Goal: Task Accomplishment & Management: Manage account settings

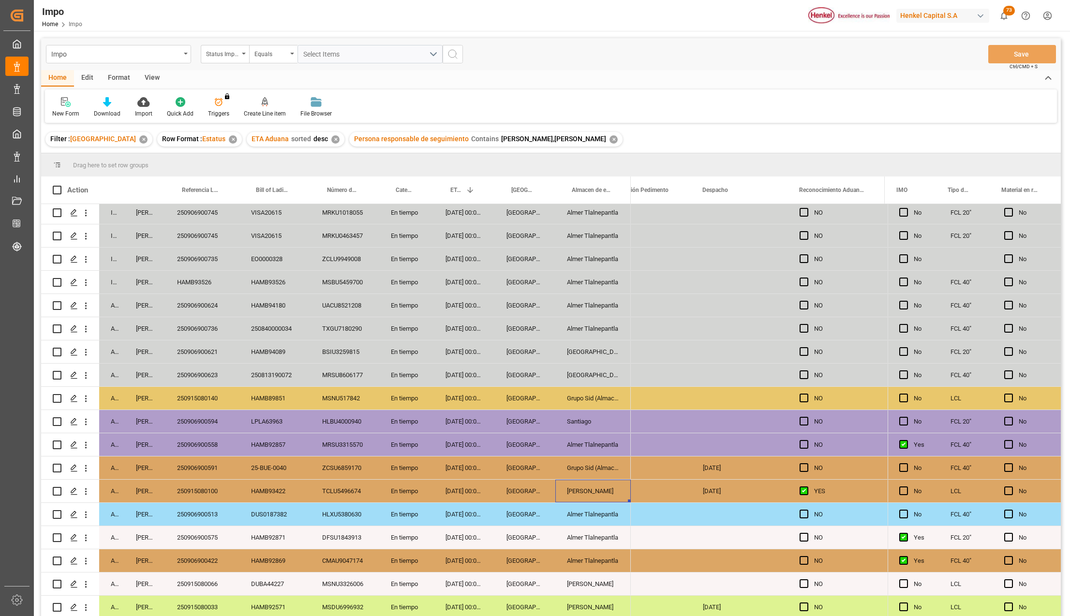
scroll to position [366, 0]
click at [238, 529] on div "In progress Karla Chavez HAMB94770 HAMB94770 MRKU6998184 En tiempo 22-09-2025 0…" at bounding box center [550, 411] width 1019 height 415
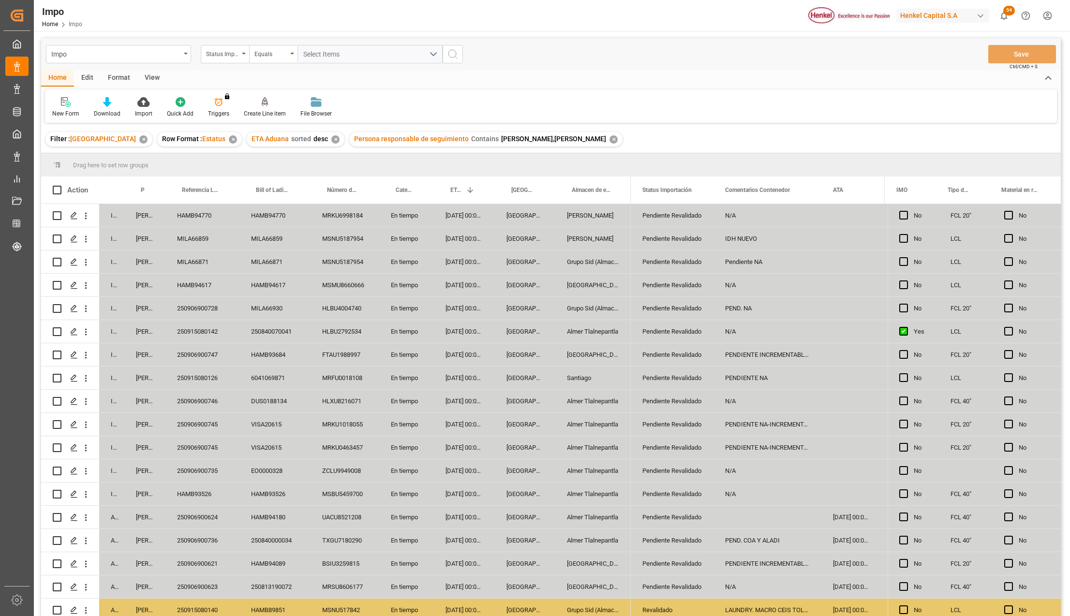
scroll to position [215, 0]
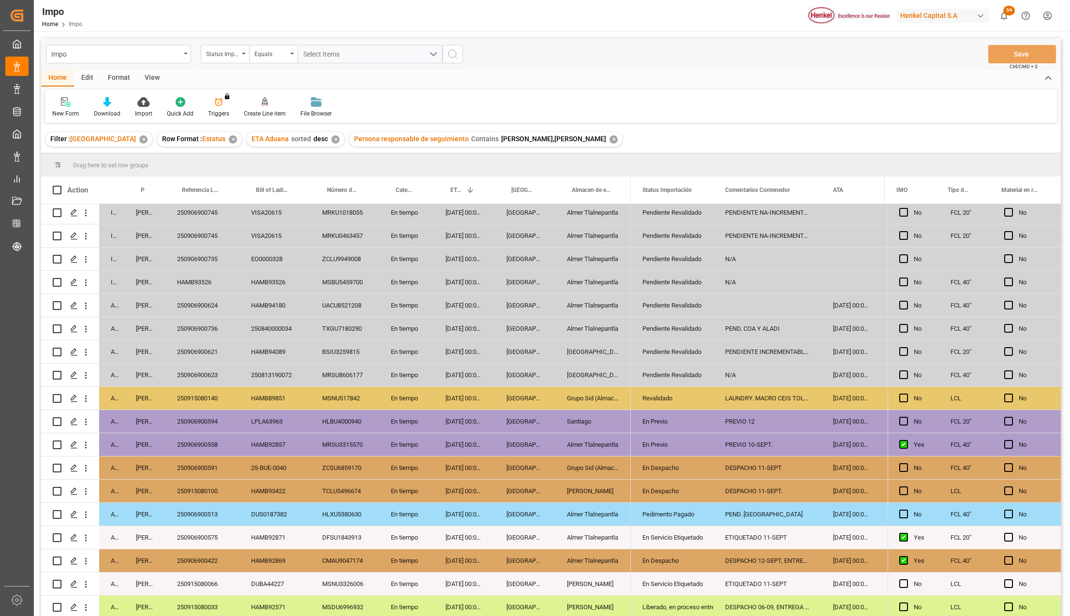
drag, startPoint x: 597, startPoint y: 583, endPoint x: 685, endPoint y: 587, distance: 88.1
click at [597, 583] on div "Almer Apodaca" at bounding box center [592, 584] width 75 height 23
click at [685, 587] on div "En Servicio Etiquetado" at bounding box center [671, 584] width 59 height 22
click at [695, 589] on polyline "open menu" at bounding box center [696, 590] width 6 height 3
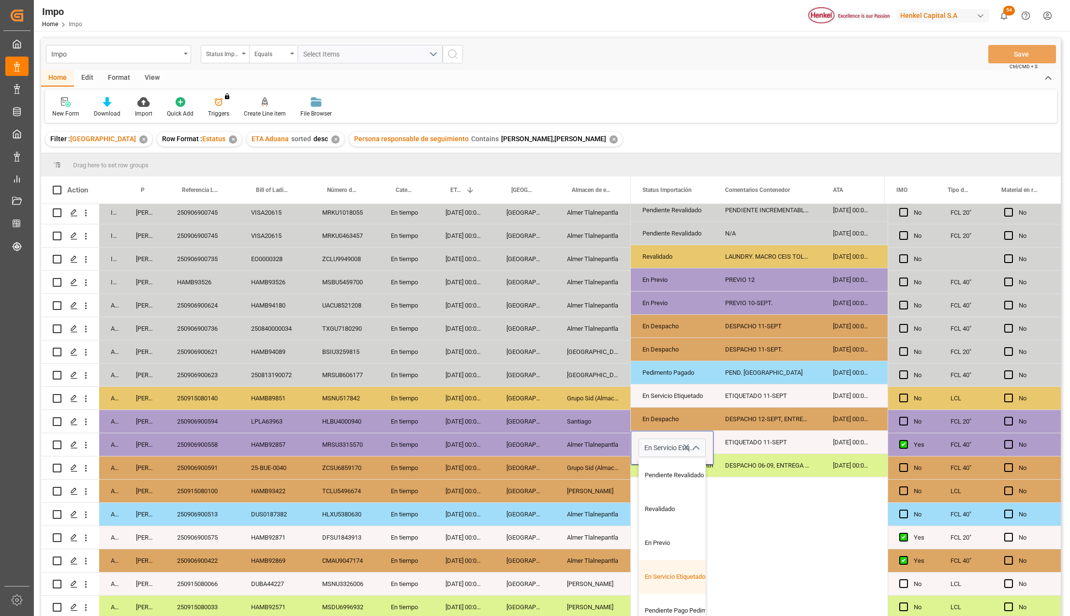
scroll to position [193, 0]
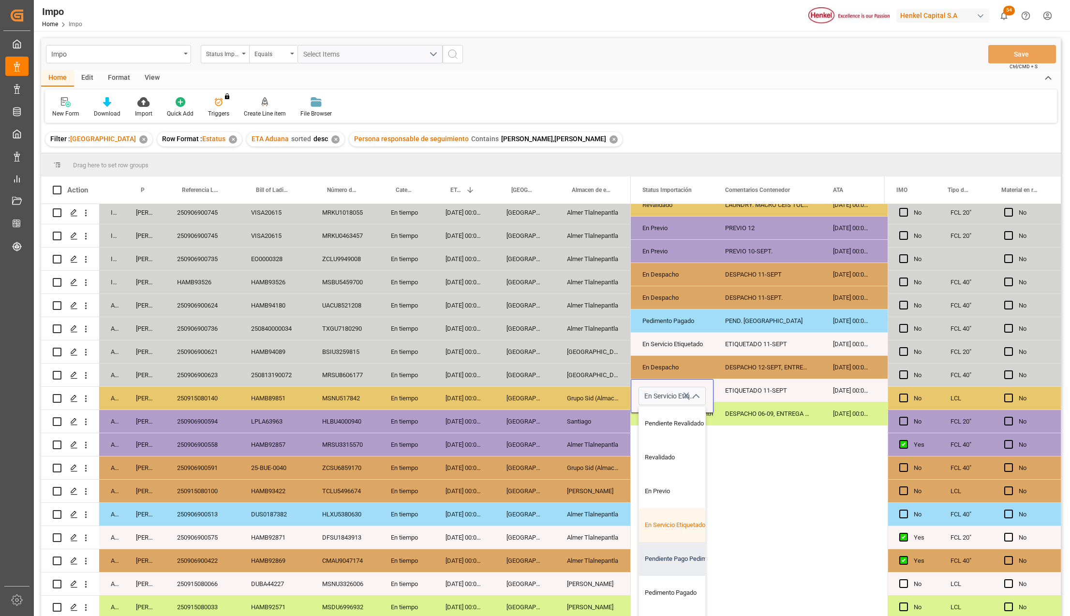
click at [666, 560] on div "Pendiente Pago Pedimento" at bounding box center [684, 559] width 91 height 34
type input "Pendiente Pago Pedimento"
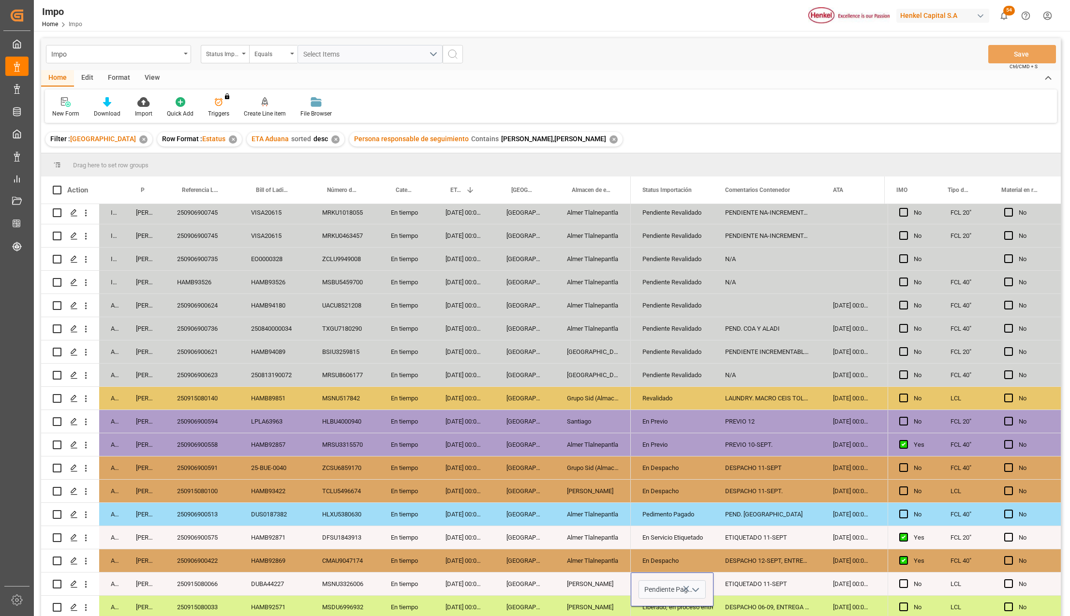
scroll to position [0, 0]
click at [542, 586] on div "Veracruz" at bounding box center [525, 584] width 60 height 23
click at [760, 585] on div "ETIQUETADO 11-SEPT" at bounding box center [767, 584] width 108 height 23
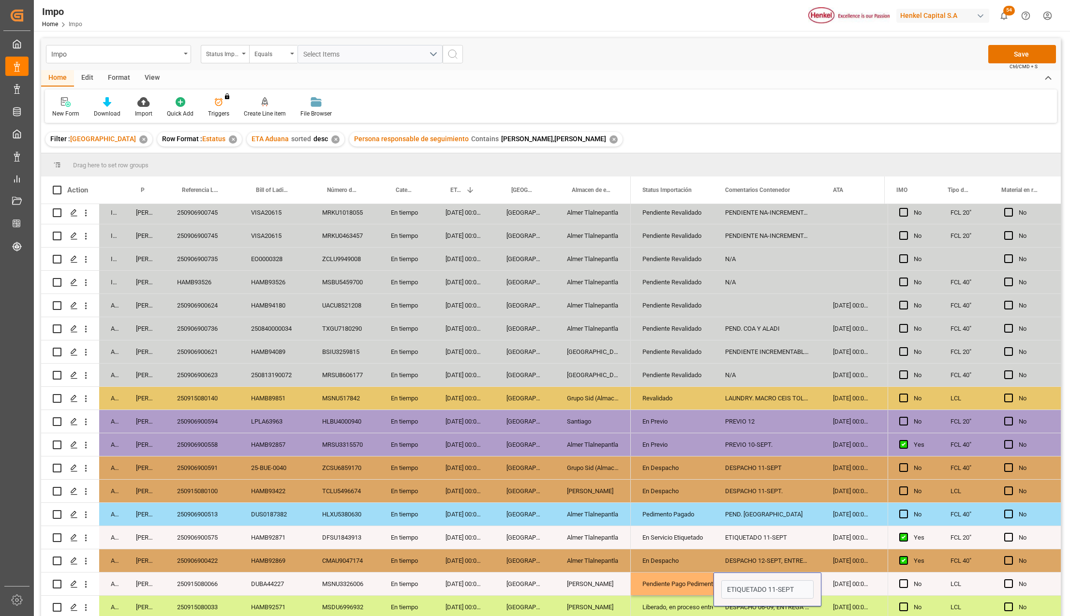
click at [760, 585] on input "ETIQUETADO 11-SEPT" at bounding box center [767, 589] width 92 height 18
type input "PEND. DESPACHO"
click at [1045, 50] on button "Save" at bounding box center [1022, 54] width 68 height 18
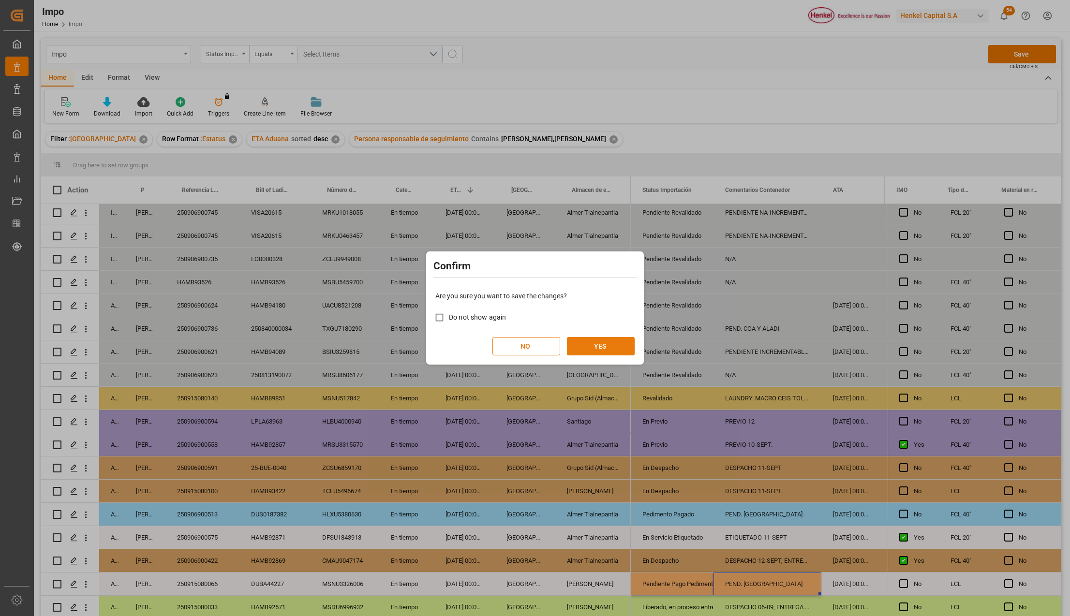
click at [592, 349] on button "YES" at bounding box center [601, 346] width 68 height 18
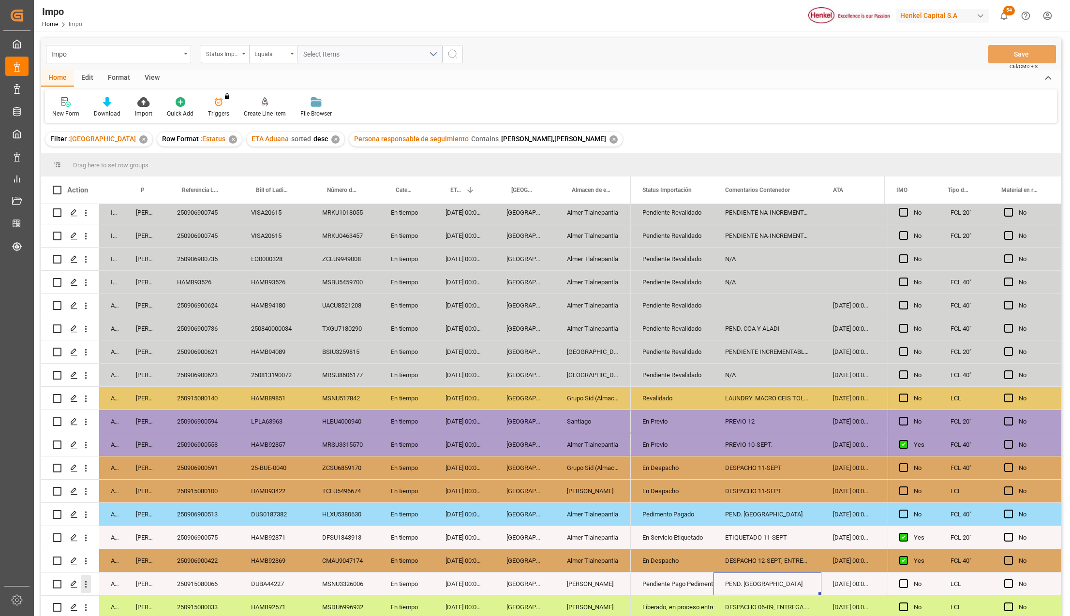
click at [86, 579] on icon "open menu" at bounding box center [86, 584] width 10 height 10
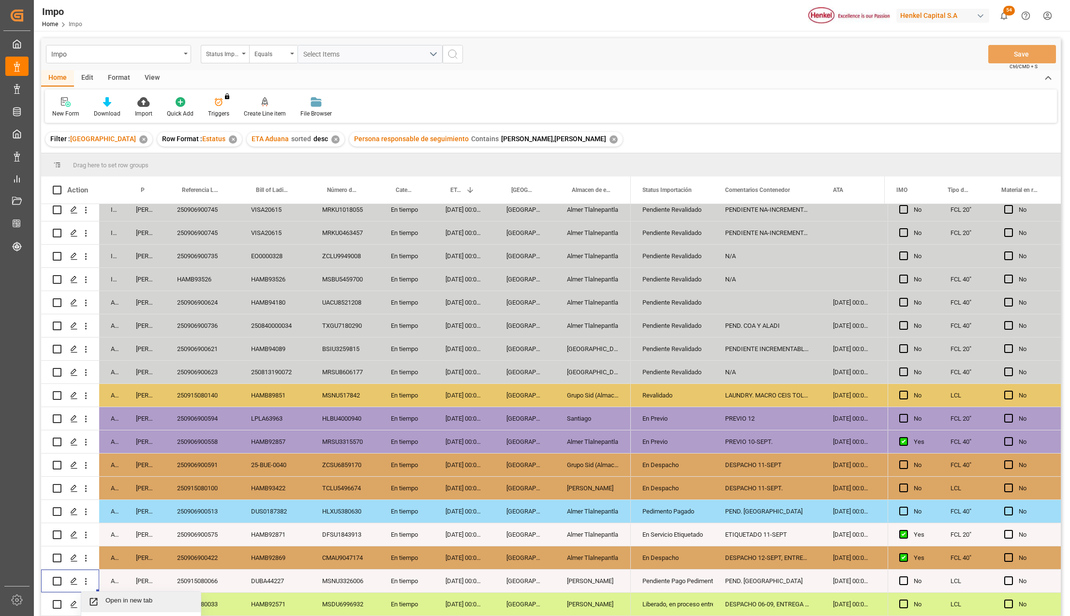
click at [99, 598] on icon "Press SPACE to select this row." at bounding box center [94, 602] width 10 height 10
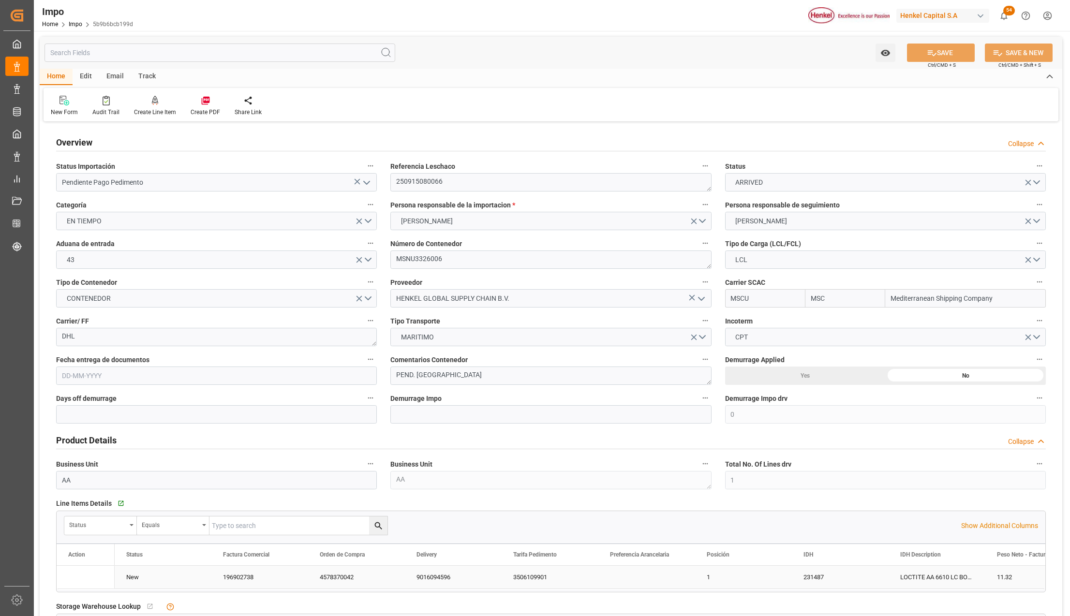
type input "MSC"
type input "Mediterranean Shipping Company"
type input "0"
type input "1"
type input "0.143"
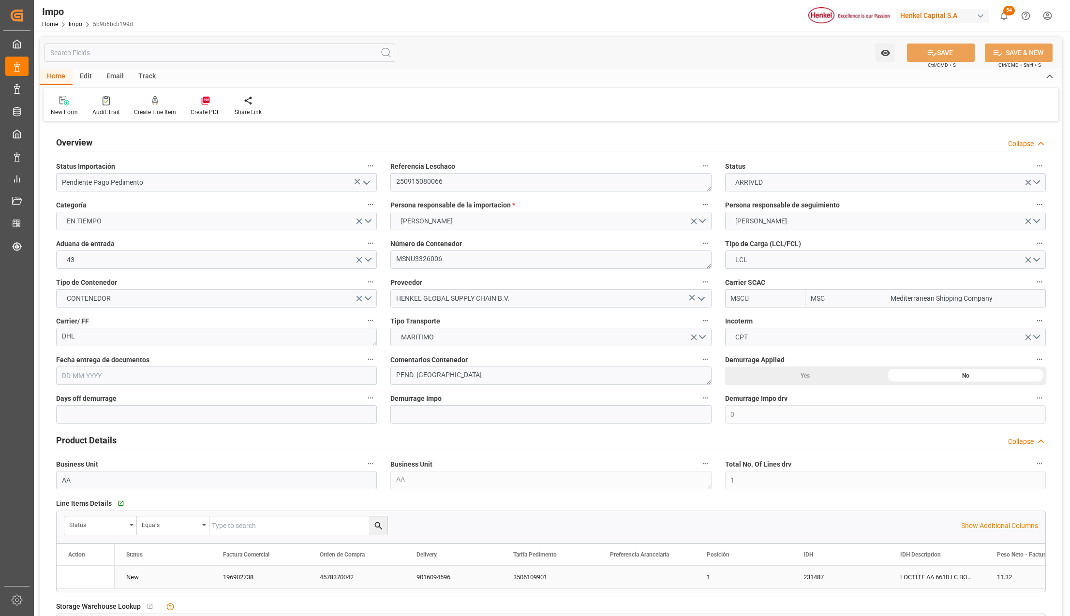
type input "1"
type input "20-08-2025"
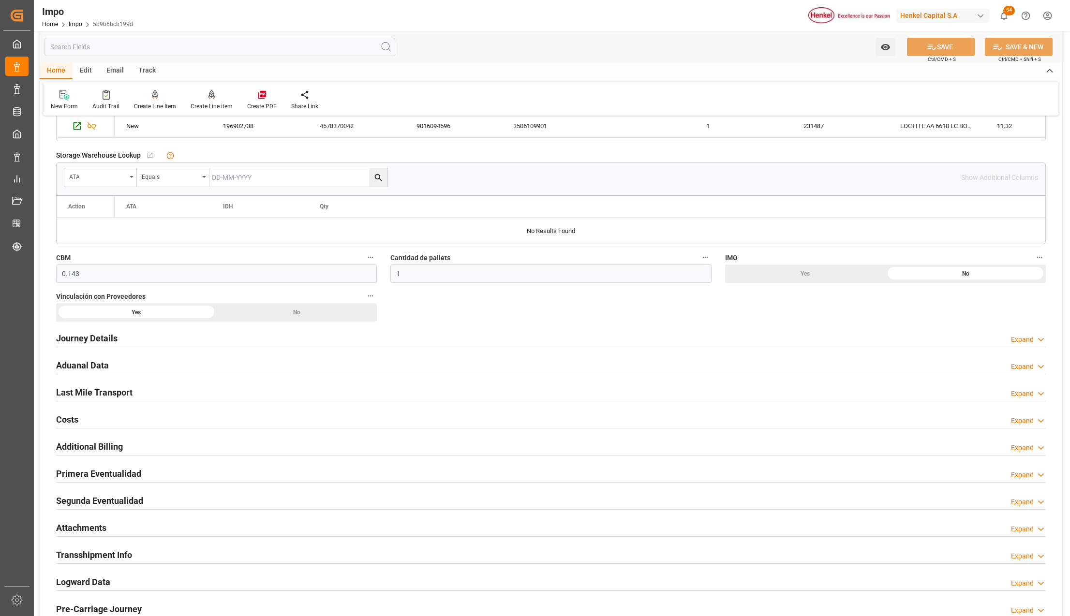
scroll to position [516, 0]
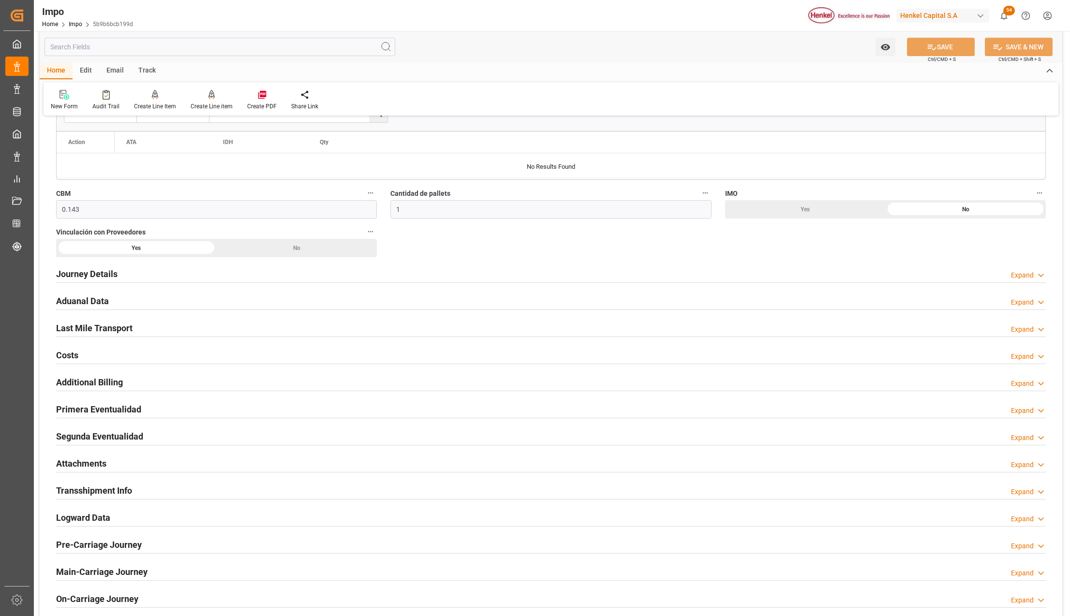
click at [85, 414] on h2 "Primera Eventualidad" at bounding box center [98, 409] width 85 height 13
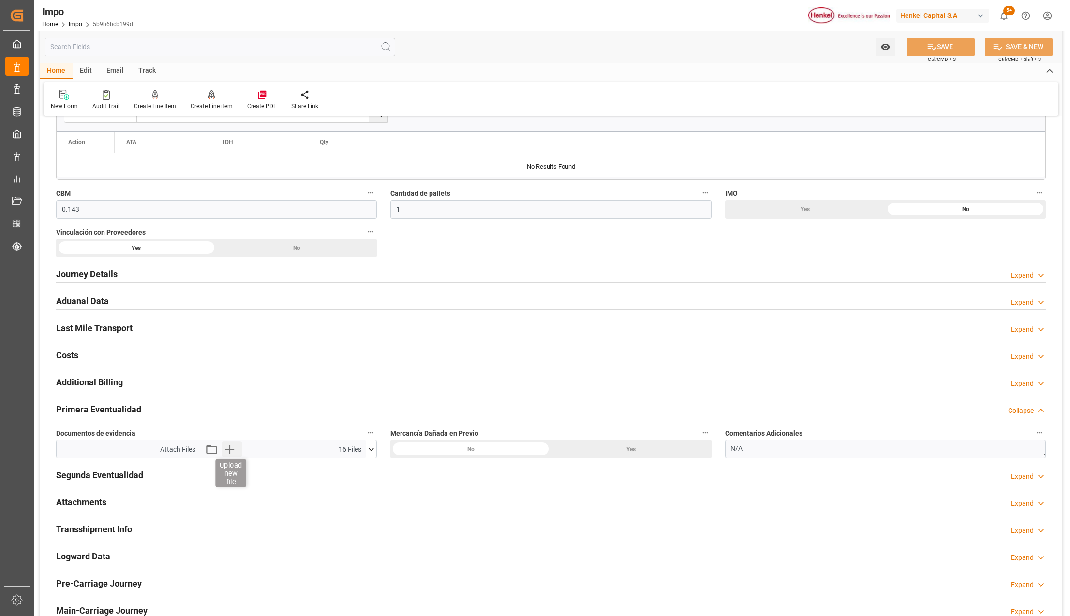
click at [227, 449] on icon "button" at bounding box center [229, 449] width 15 height 15
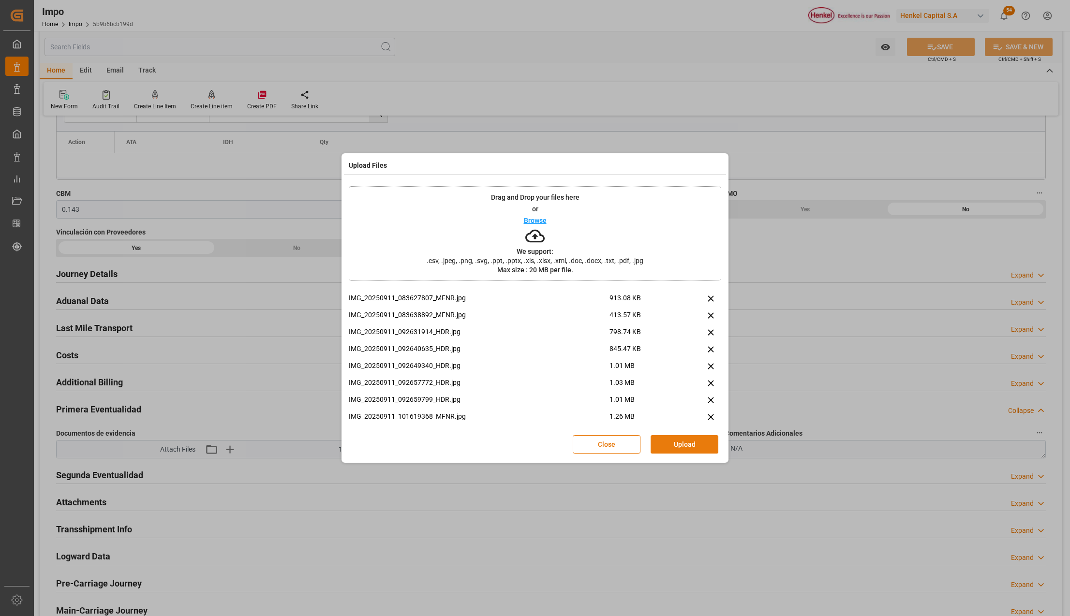
click at [664, 441] on button "Upload" at bounding box center [684, 444] width 68 height 18
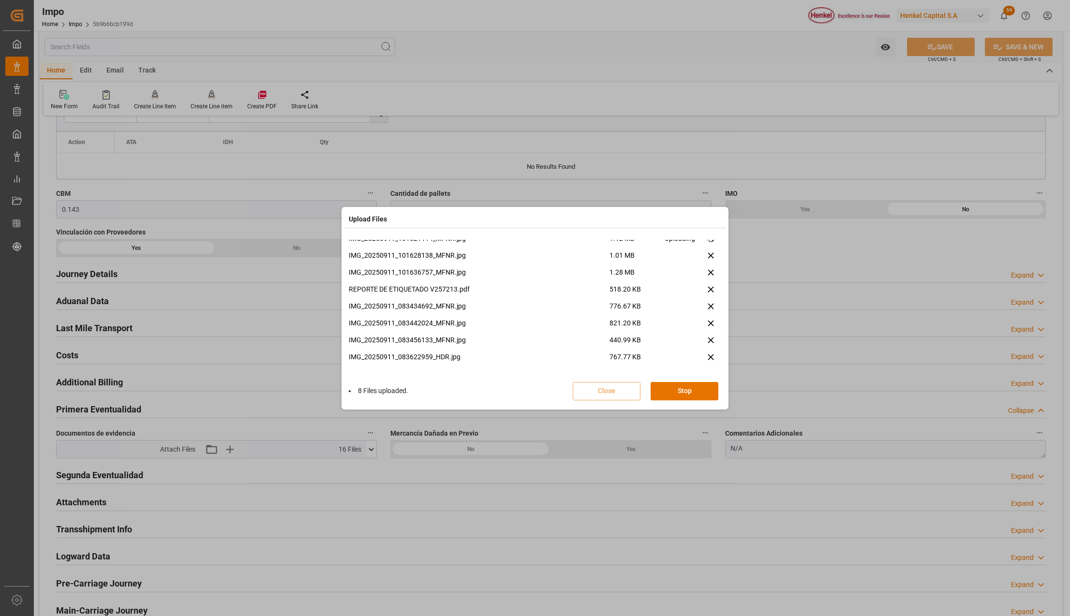
scroll to position [142, 0]
click at [704, 389] on button "Done" at bounding box center [684, 391] width 68 height 18
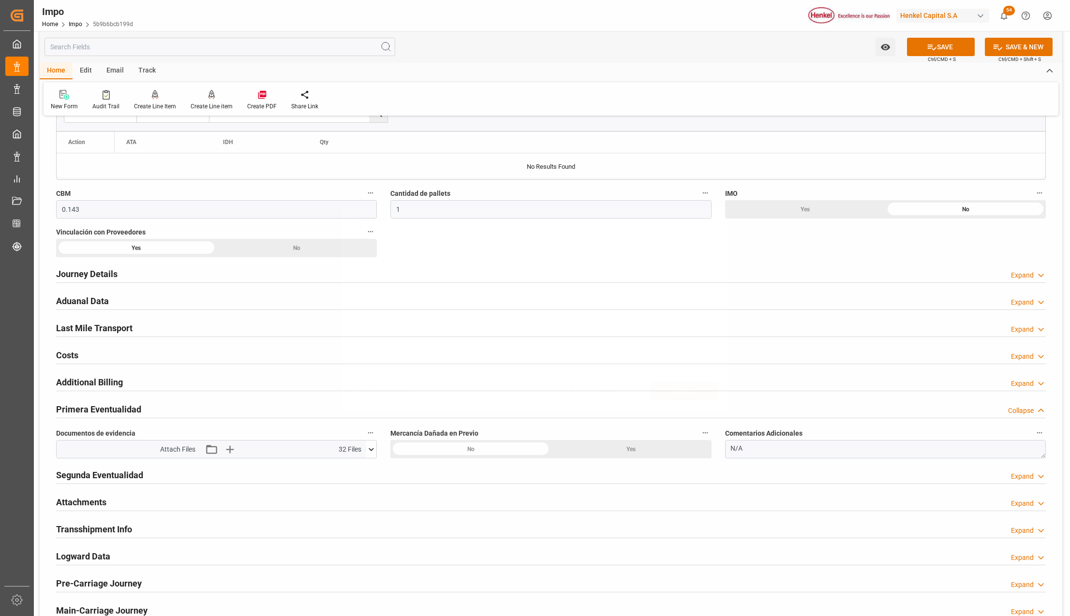
scroll to position [0, 0]
click at [924, 45] on button "SAVE" at bounding box center [941, 47] width 68 height 18
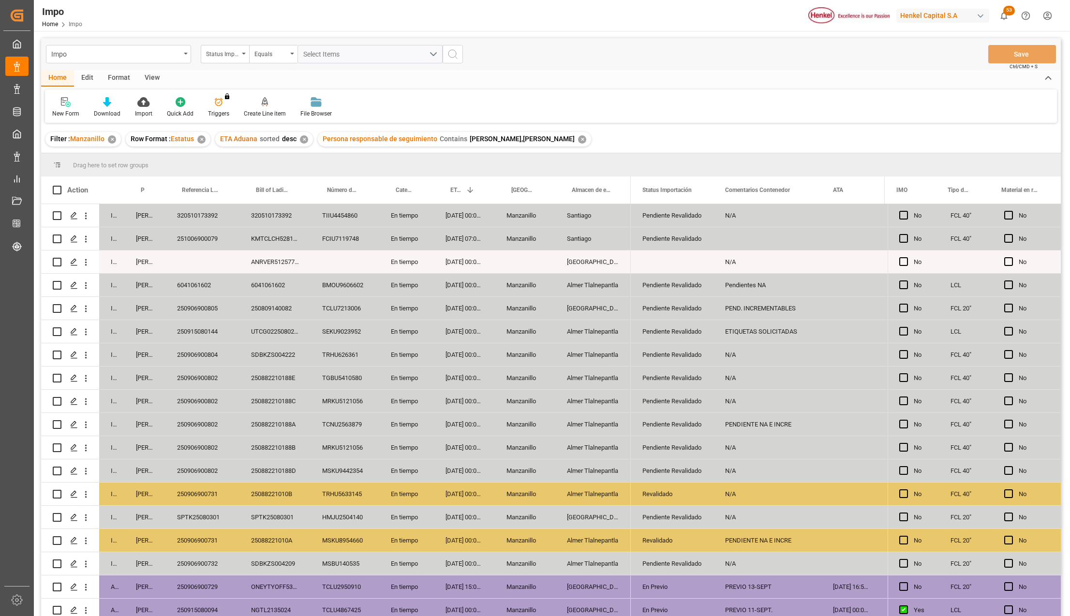
click at [768, 331] on div "ETIQUETAS SOLICITADAS" at bounding box center [767, 331] width 108 height 23
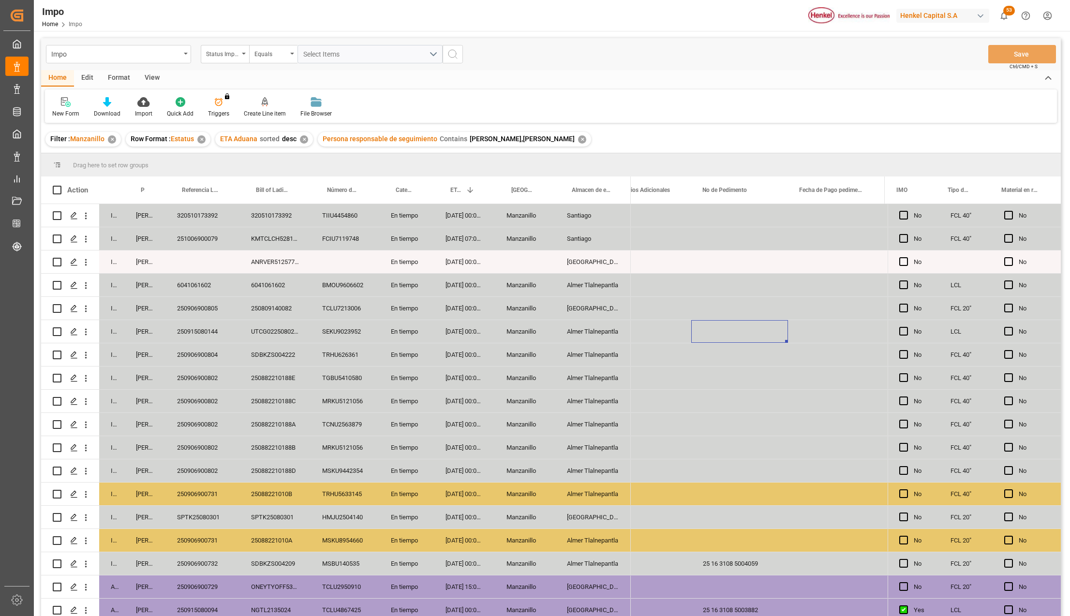
click at [726, 334] on div "Press SPACE to select this row." at bounding box center [739, 331] width 97 height 23
click at [743, 340] on input "250915080144" at bounding box center [739, 337] width 81 height 18
paste input "16 3108 5004092"
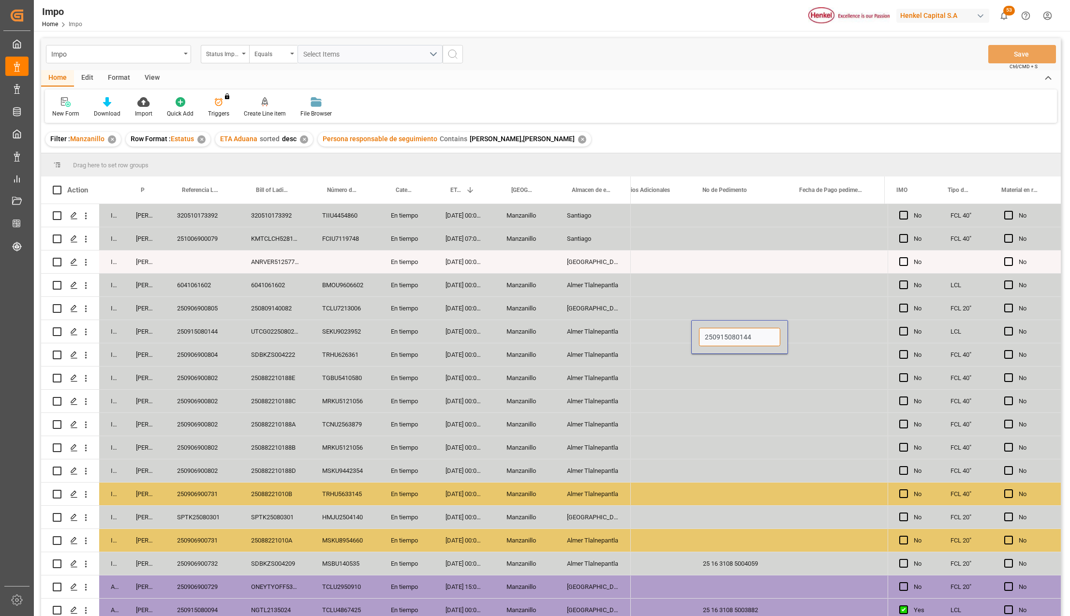
type input "25 16 3108 5004092"
click at [745, 373] on div "Press SPACE to select this row." at bounding box center [739, 378] width 97 height 23
click at [1003, 56] on button "Save" at bounding box center [1022, 54] width 68 height 18
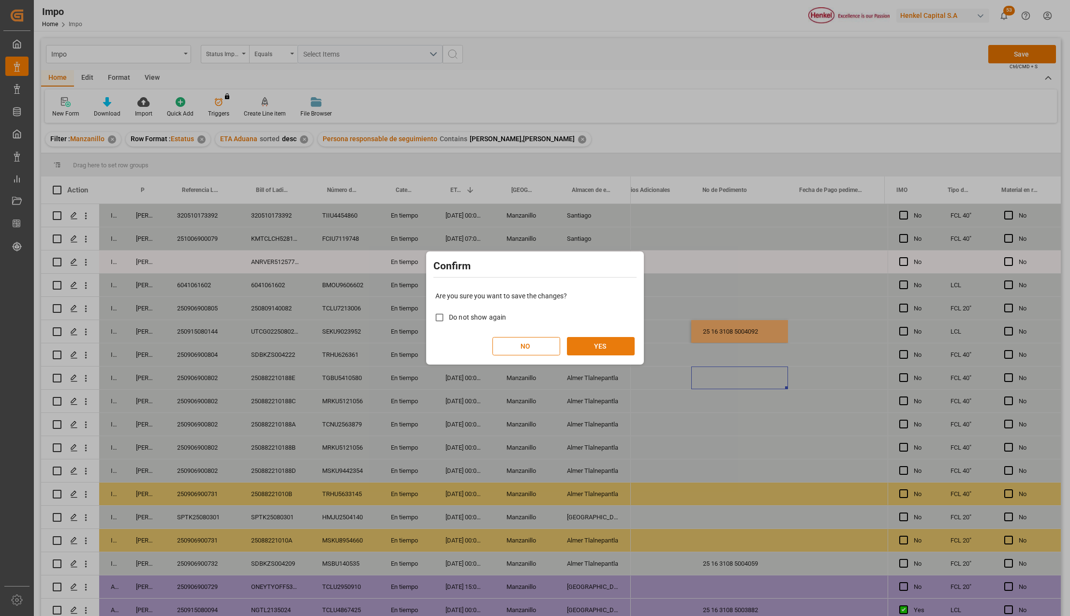
click at [609, 337] on button "YES" at bounding box center [601, 346] width 68 height 18
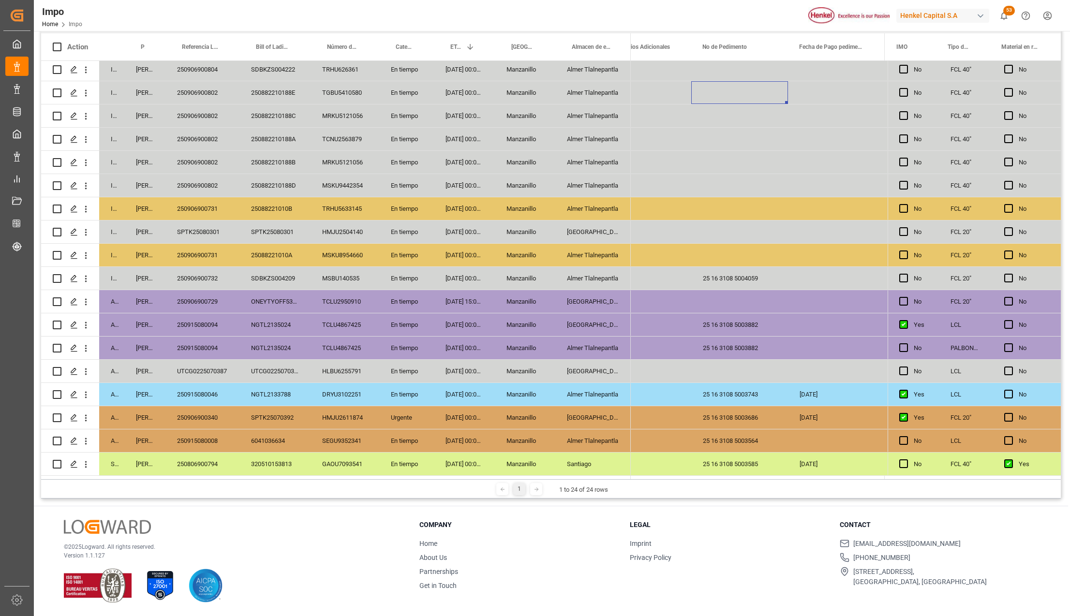
click at [569, 441] on div "Almer Tlalnepantla" at bounding box center [592, 440] width 75 height 23
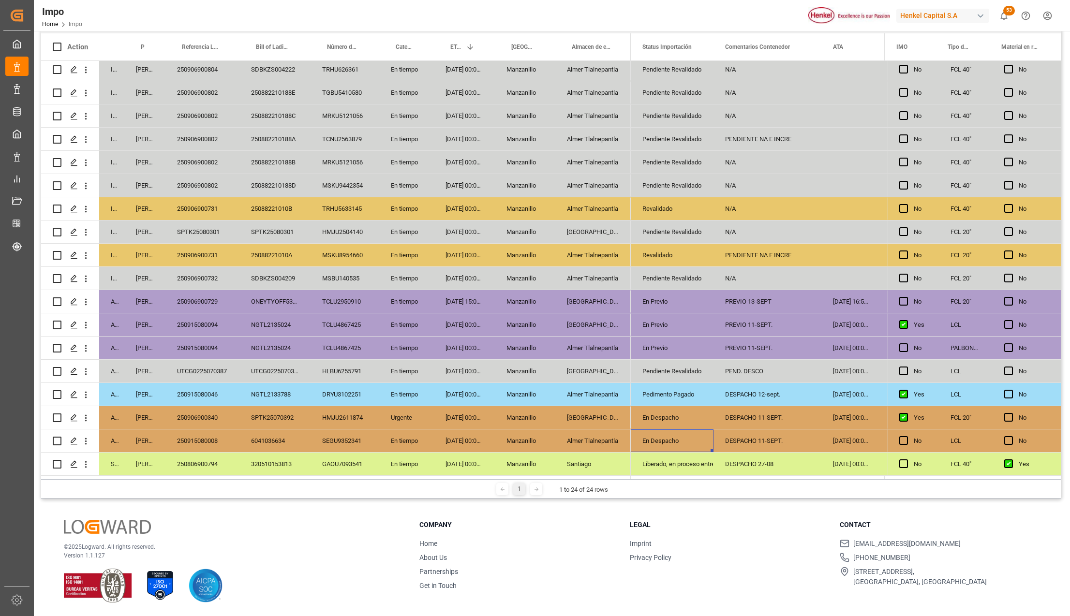
click at [209, 415] on div "250906900340" at bounding box center [202, 417] width 74 height 23
click at [210, 414] on div "250906900340" at bounding box center [202, 417] width 74 height 23
